Goal: Task Accomplishment & Management: Use online tool/utility

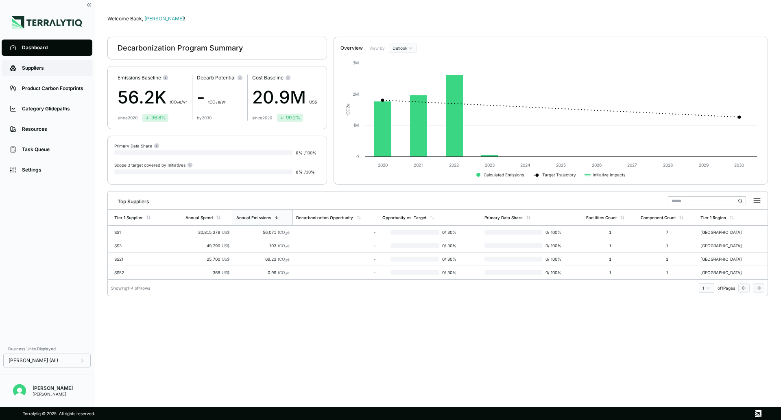
click at [52, 73] on link "Suppliers" at bounding box center [47, 68] width 91 height 16
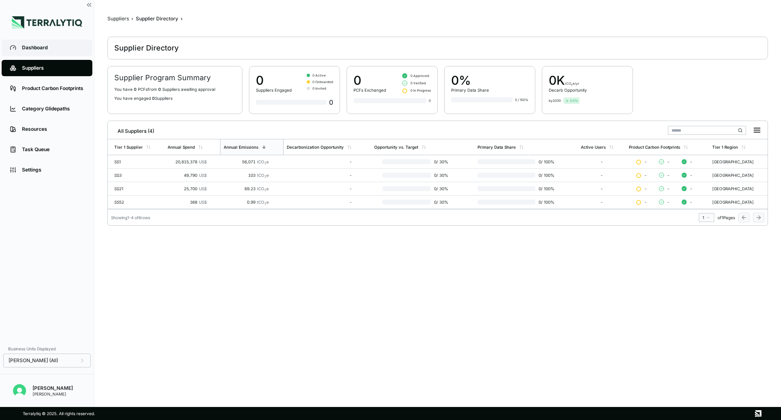
click at [53, 55] on link "Dashboard" at bounding box center [47, 47] width 91 height 16
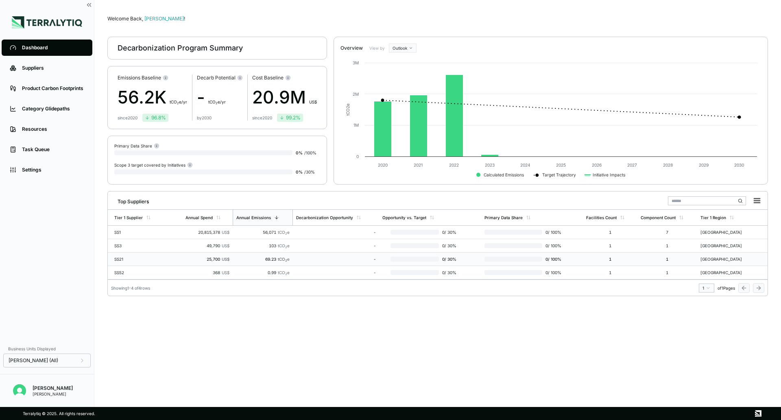
click at [116, 259] on div "SS21" at bounding box center [140, 258] width 52 height 5
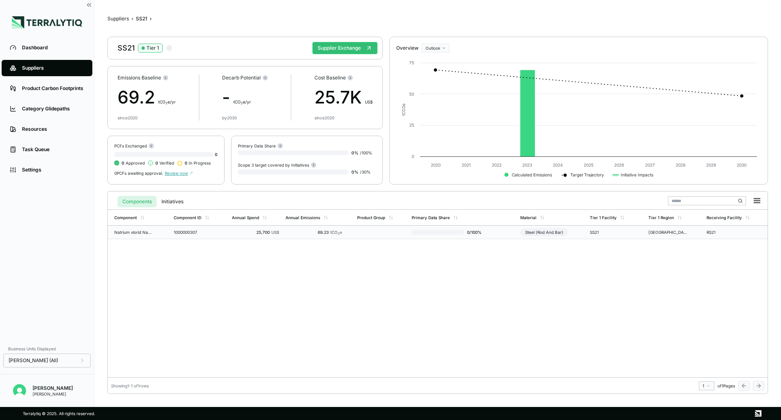
click at [145, 234] on td "Natrium xlorid NaCl duz" at bounding box center [139, 231] width 63 height 13
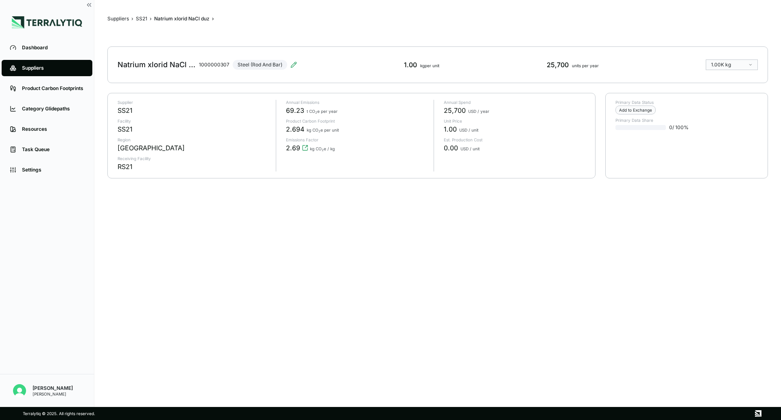
click at [145, 234] on div "Suppliers › SS21 › Natrium xlorid NaCl duz › Natrium xlorid NaCl duz 1000000307…" at bounding box center [437, 203] width 661 height 381
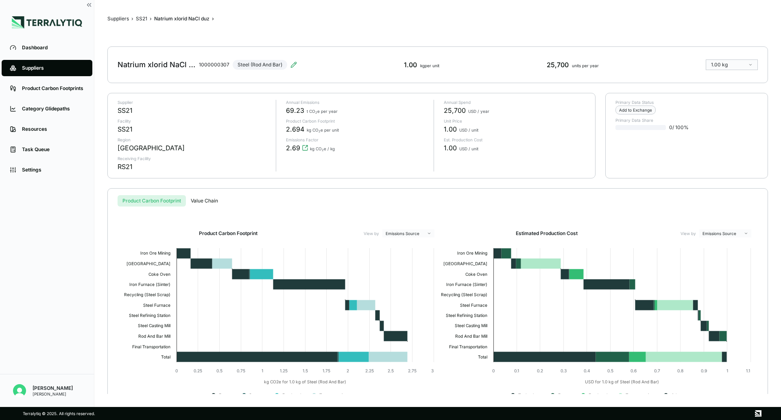
scroll to position [20, 0]
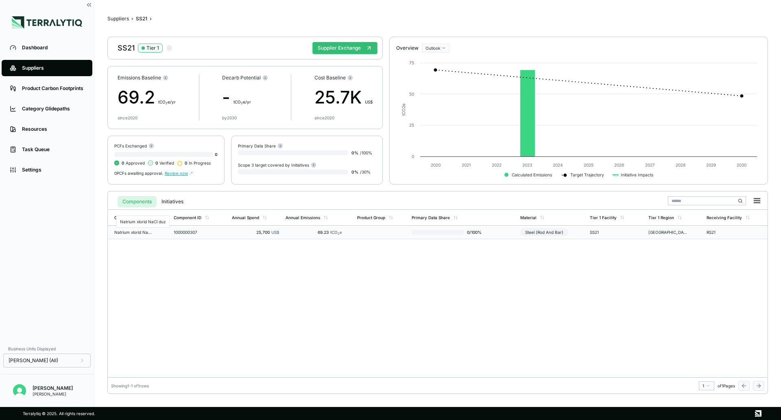
click at [144, 233] on div "Natrium xlorid NaCl duz" at bounding box center [133, 232] width 39 height 5
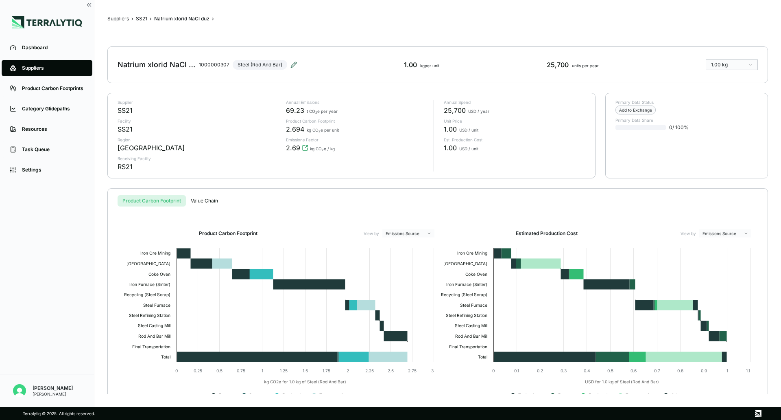
click at [295, 64] on icon at bounding box center [294, 64] width 7 height 7
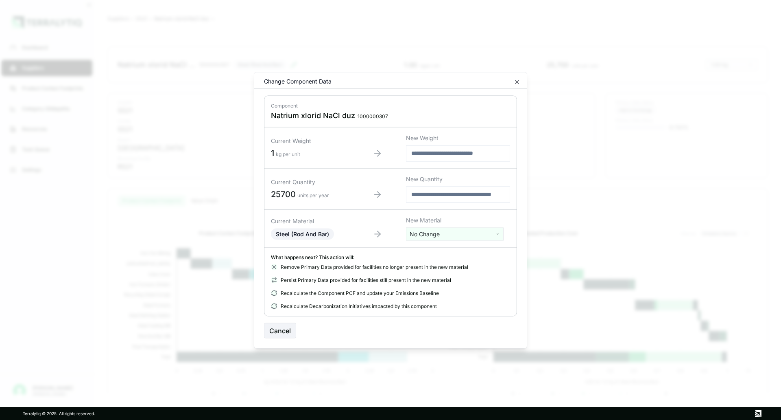
click at [453, 239] on html "Dashboard Suppliers Product Carbon Footprints Category Glidepaths Resources Tas…" at bounding box center [390, 210] width 781 height 420
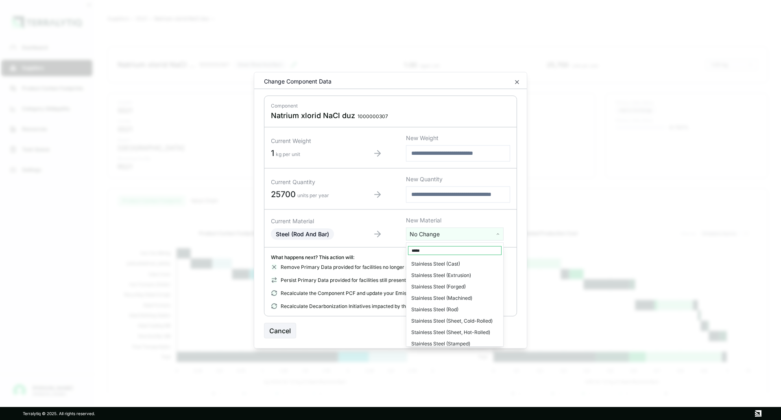
type input "*****"
click at [455, 328] on div "Stainless Steel (Sheet, Hot-Rolled)" at bounding box center [455, 331] width 94 height 11
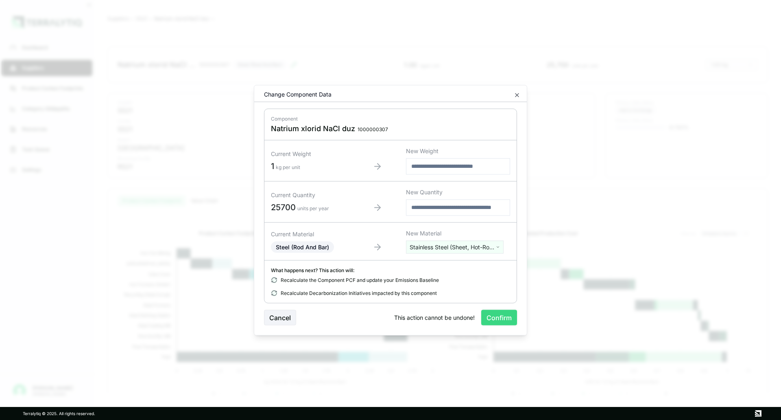
click at [501, 316] on button "Confirm" at bounding box center [499, 316] width 36 height 15
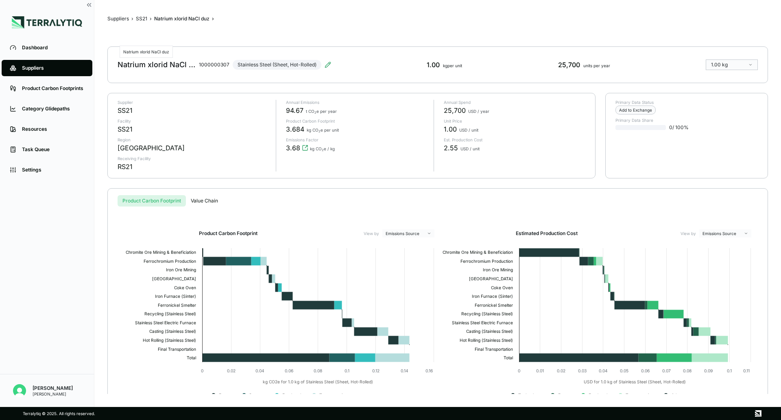
click at [186, 65] on div "Natrium xlorid NaCl duz" at bounding box center [157, 65] width 78 height 10
click at [330, 60] on div "Natrium xlorid NaCl duz 1000000307 Stainless Steel (Sheet, Hot-Rolled)" at bounding box center [225, 64] width 214 height 23
click at [325, 65] on icon at bounding box center [328, 64] width 7 height 7
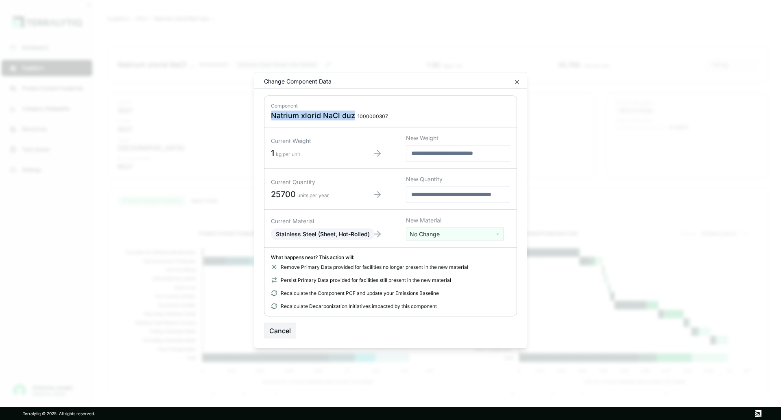
drag, startPoint x: 355, startPoint y: 117, endPoint x: 257, endPoint y: 115, distance: 98.1
click at [257, 115] on div "Material Edit Change Component Data Component Natrium xlorid NaCl duz 100000030…" at bounding box center [391, 210] width 274 height 276
copy span "Natrium xlorid NaCl duz"
click at [514, 82] on div "Change Component Data" at bounding box center [390, 83] width 273 height 12
click at [519, 81] on icon "button" at bounding box center [517, 82] width 7 height 7
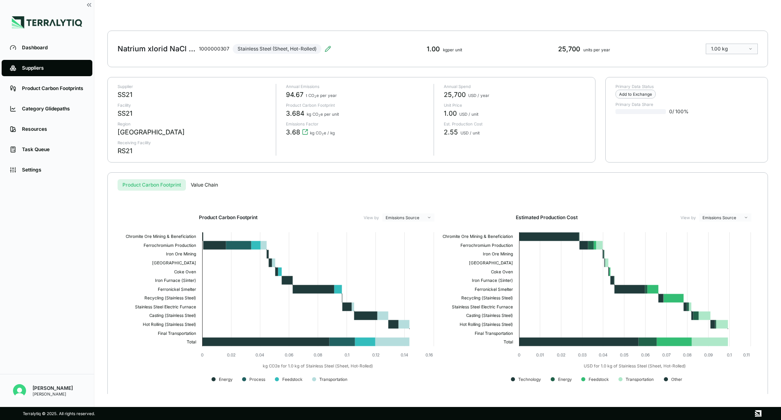
scroll to position [20, 0]
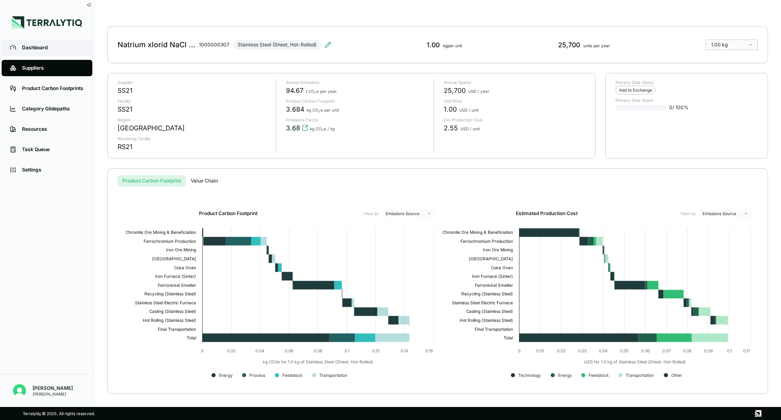
click at [41, 42] on link "Dashboard" at bounding box center [47, 47] width 91 height 16
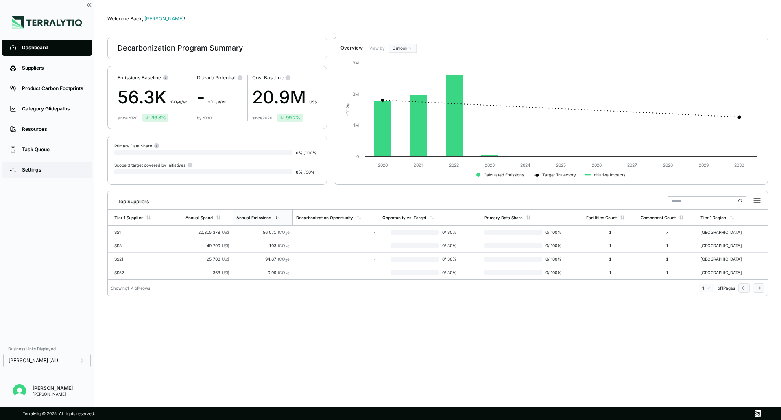
click at [41, 175] on link "Settings" at bounding box center [47, 170] width 91 height 16
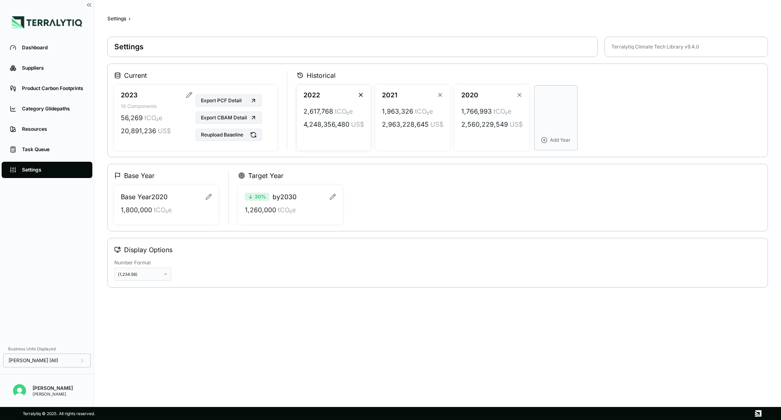
click at [361, 93] on icon "button" at bounding box center [361, 95] width 7 height 7
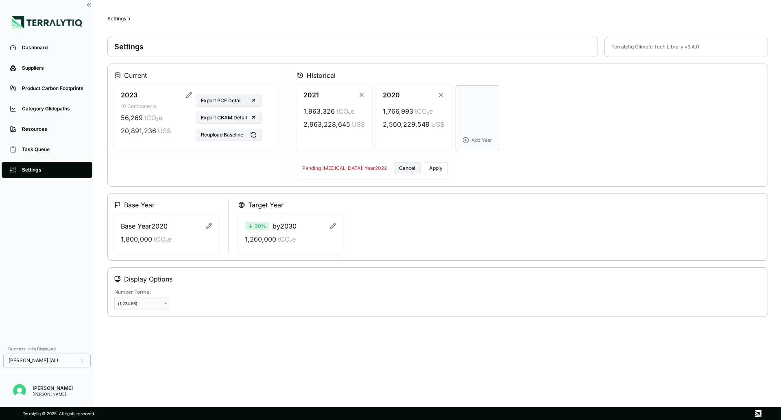
click at [361, 93] on icon "button" at bounding box center [362, 95] width 7 height 7
click at [408, 168] on button "Cancel" at bounding box center [407, 168] width 27 height 12
